Goal: Go to known website: Go to known website

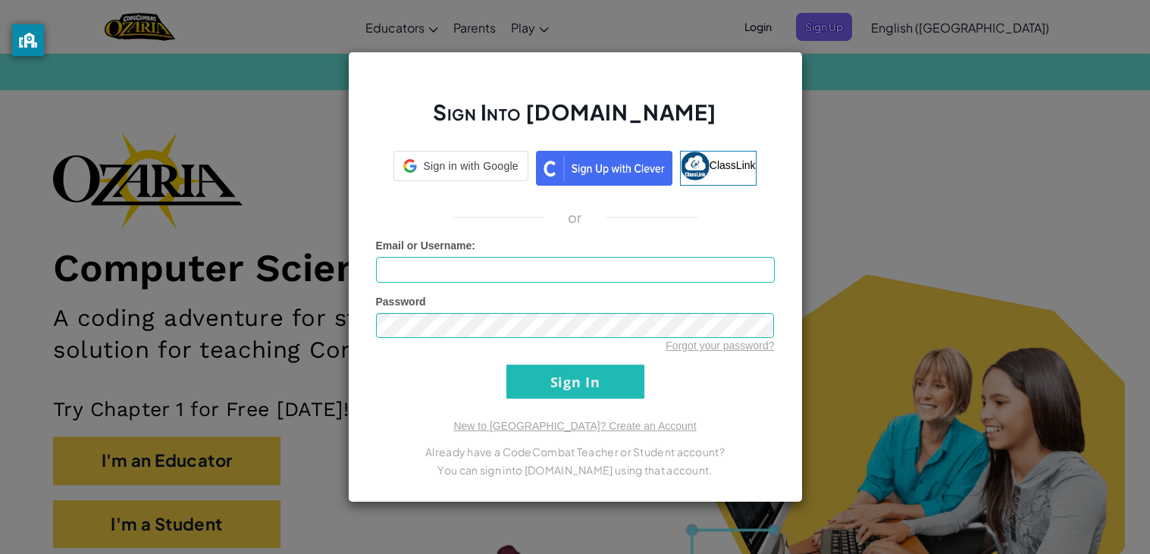
click at [467, 186] on div "Sign Into [DOMAIN_NAME] Sign in with Google Sign in with Google. Opens in new t…" at bounding box center [575, 278] width 455 height 452
click at [475, 182] on link "Sign in with Google Sign in with Google. Opens in new tab" at bounding box center [461, 168] width 134 height 35
click at [475, 177] on div "Sign in with Google Sign in with Google. Opens in new tab" at bounding box center [460, 166] width 115 height 29
click at [458, 171] on span "Sign in with Google" at bounding box center [470, 165] width 95 height 15
